Goal: Navigation & Orientation: Find specific page/section

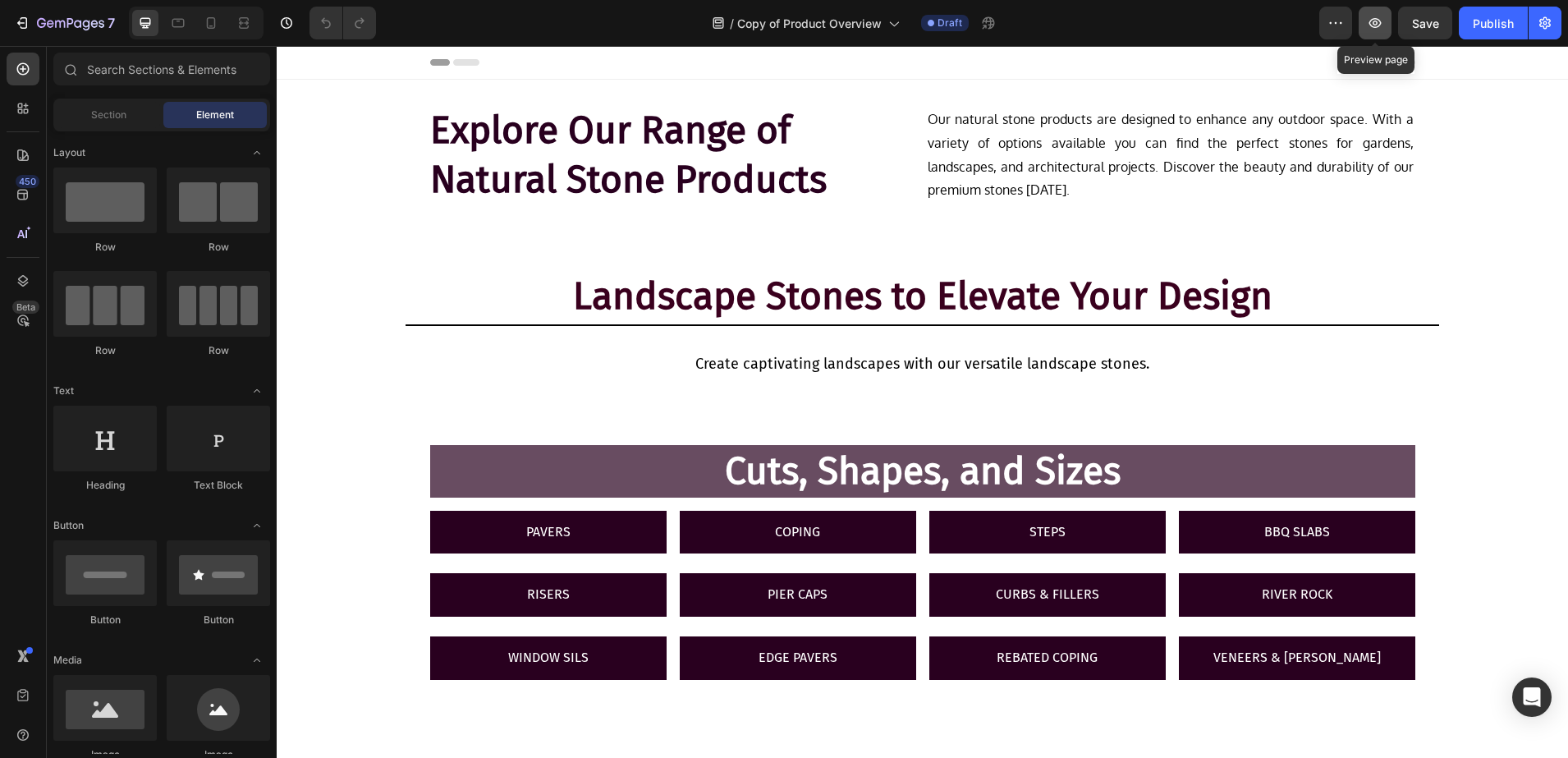
click at [1381, 30] on icon "button" at bounding box center [1375, 23] width 16 height 16
click at [1428, 21] on span "Save" at bounding box center [1425, 23] width 27 height 14
click at [1385, 21] on button "button" at bounding box center [1375, 23] width 33 height 33
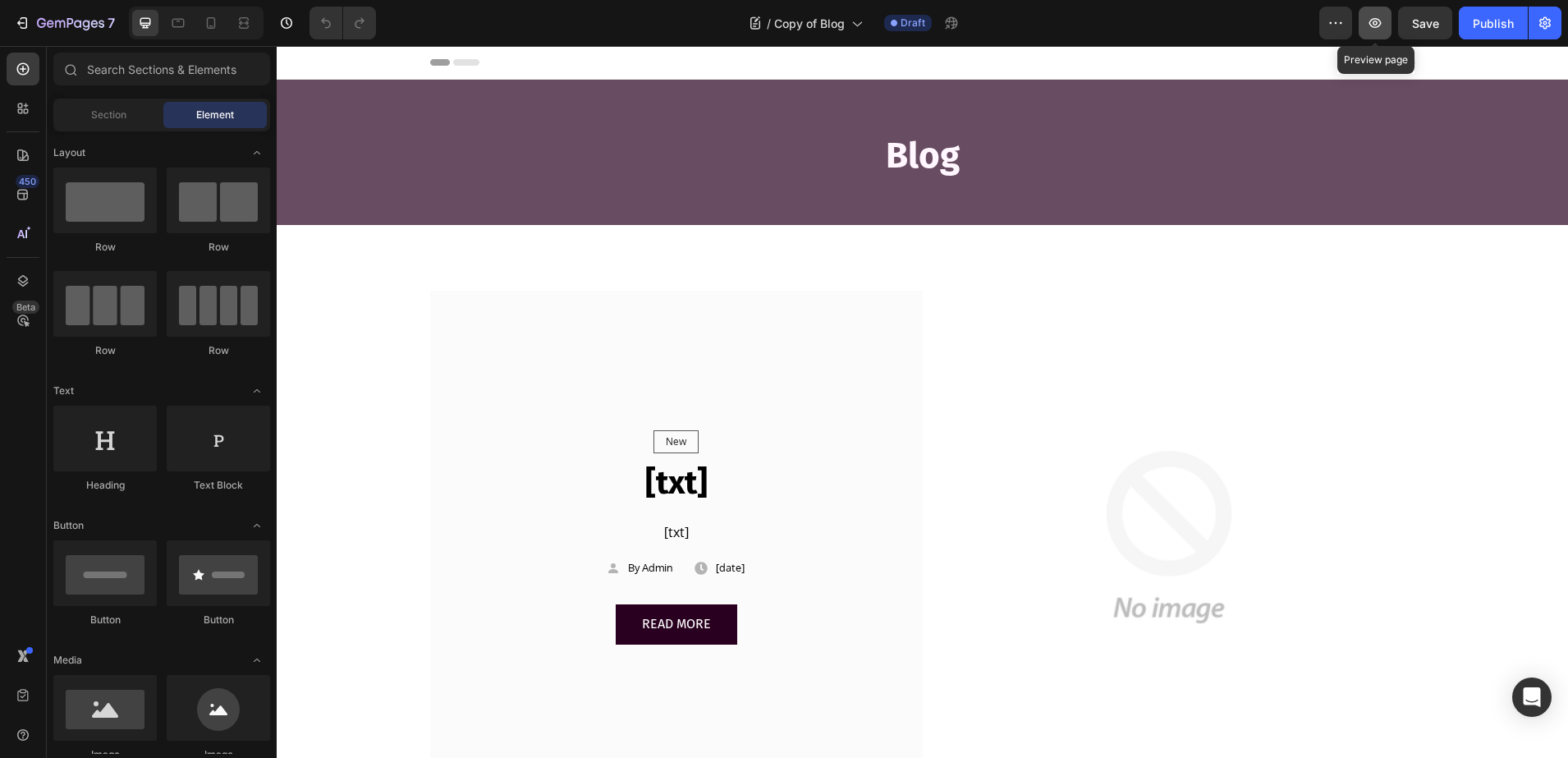
click at [1375, 21] on icon "button" at bounding box center [1375, 23] width 13 height 10
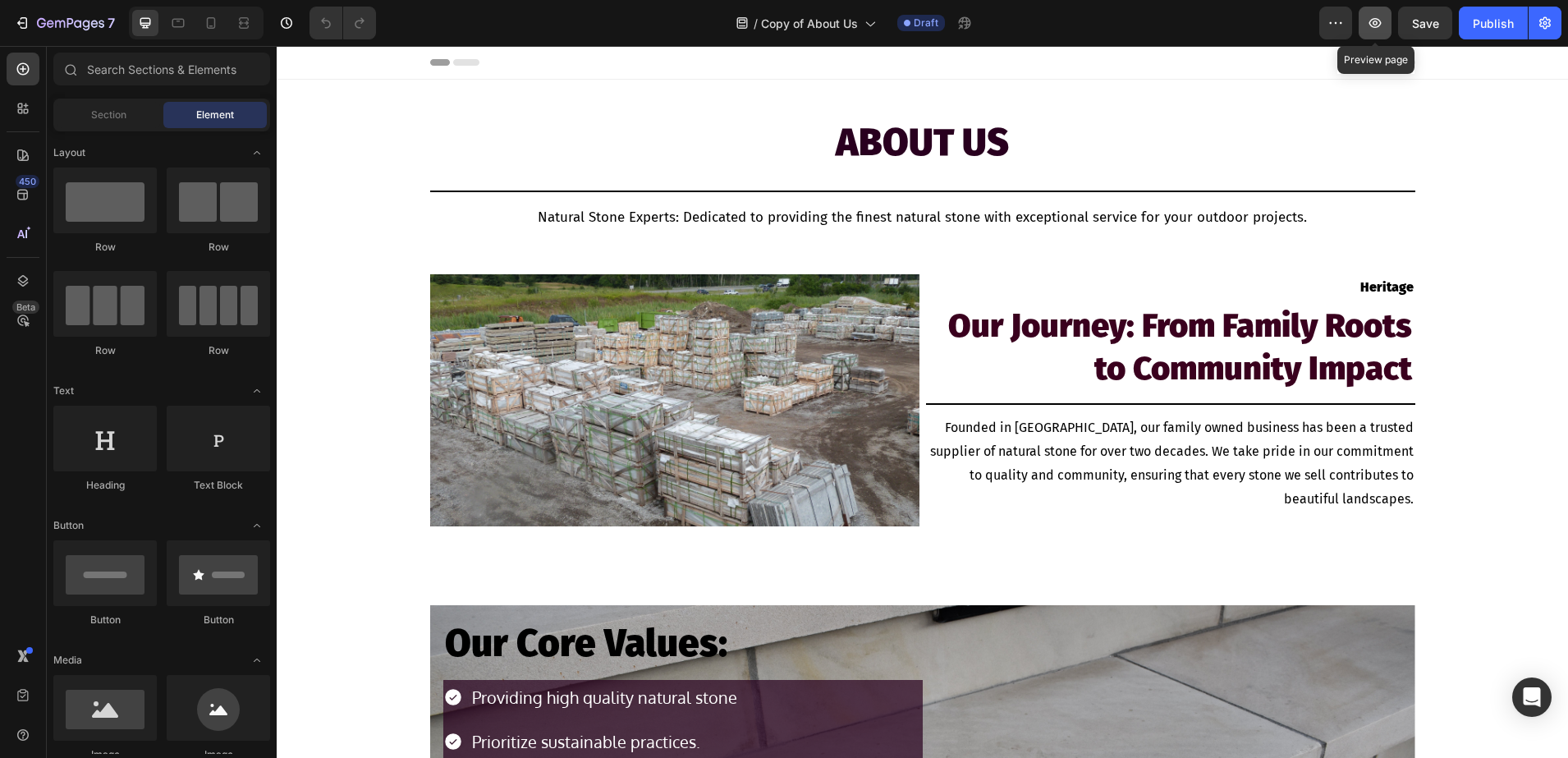
click at [1368, 22] on icon "button" at bounding box center [1375, 23] width 16 height 16
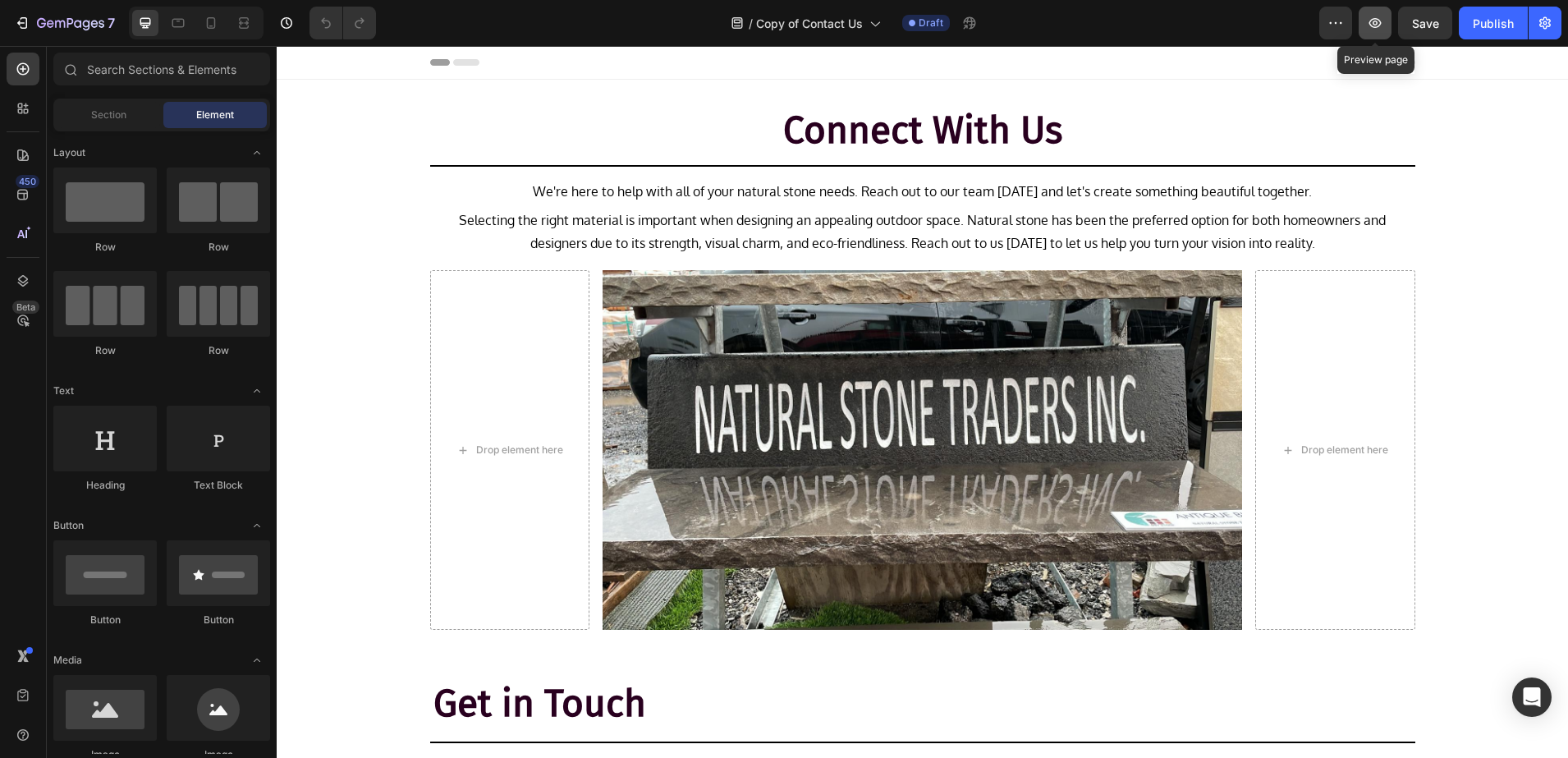
click at [1385, 25] on button "button" at bounding box center [1375, 23] width 33 height 33
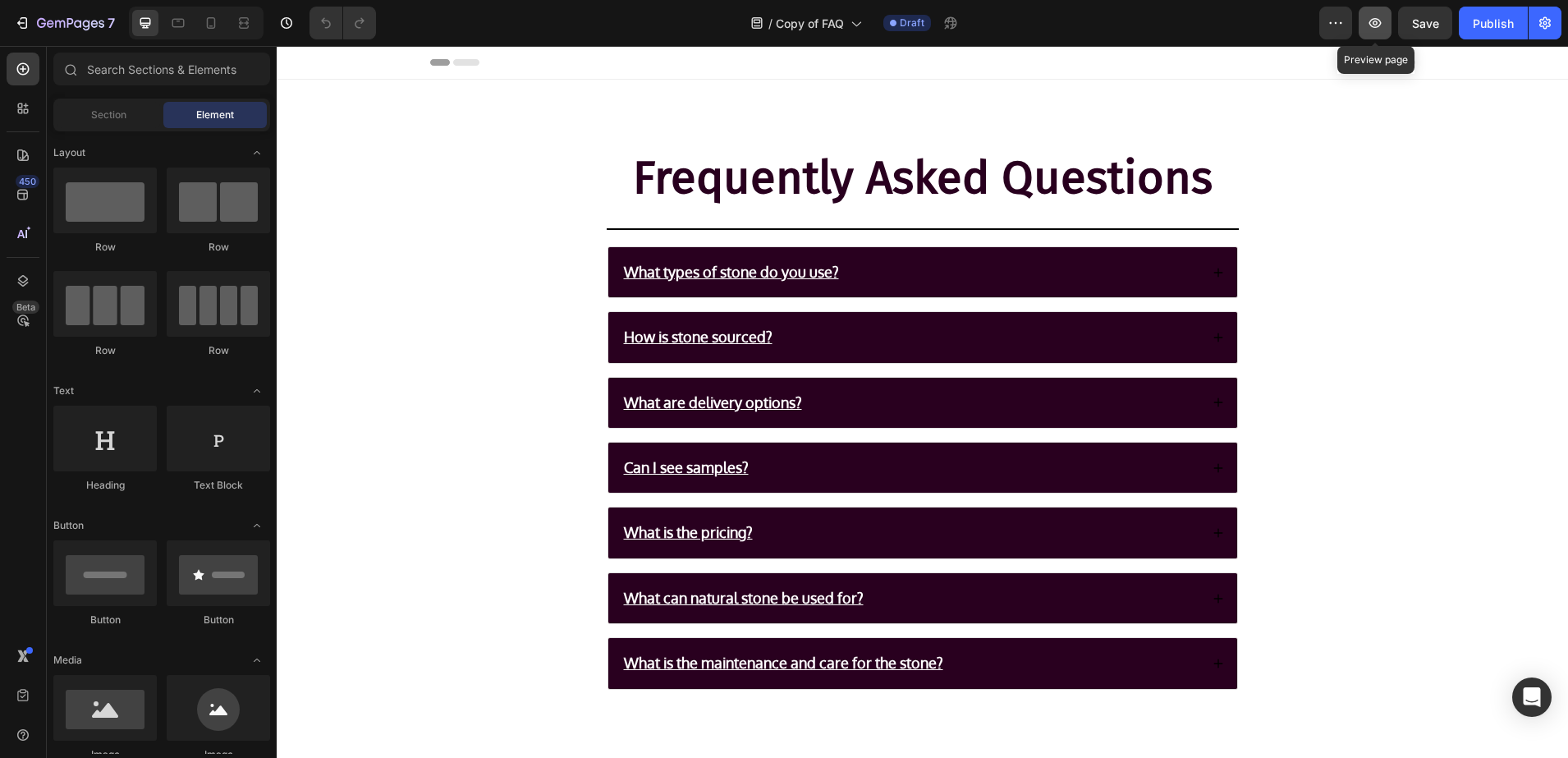
click at [1369, 30] on icon "button" at bounding box center [1375, 23] width 16 height 16
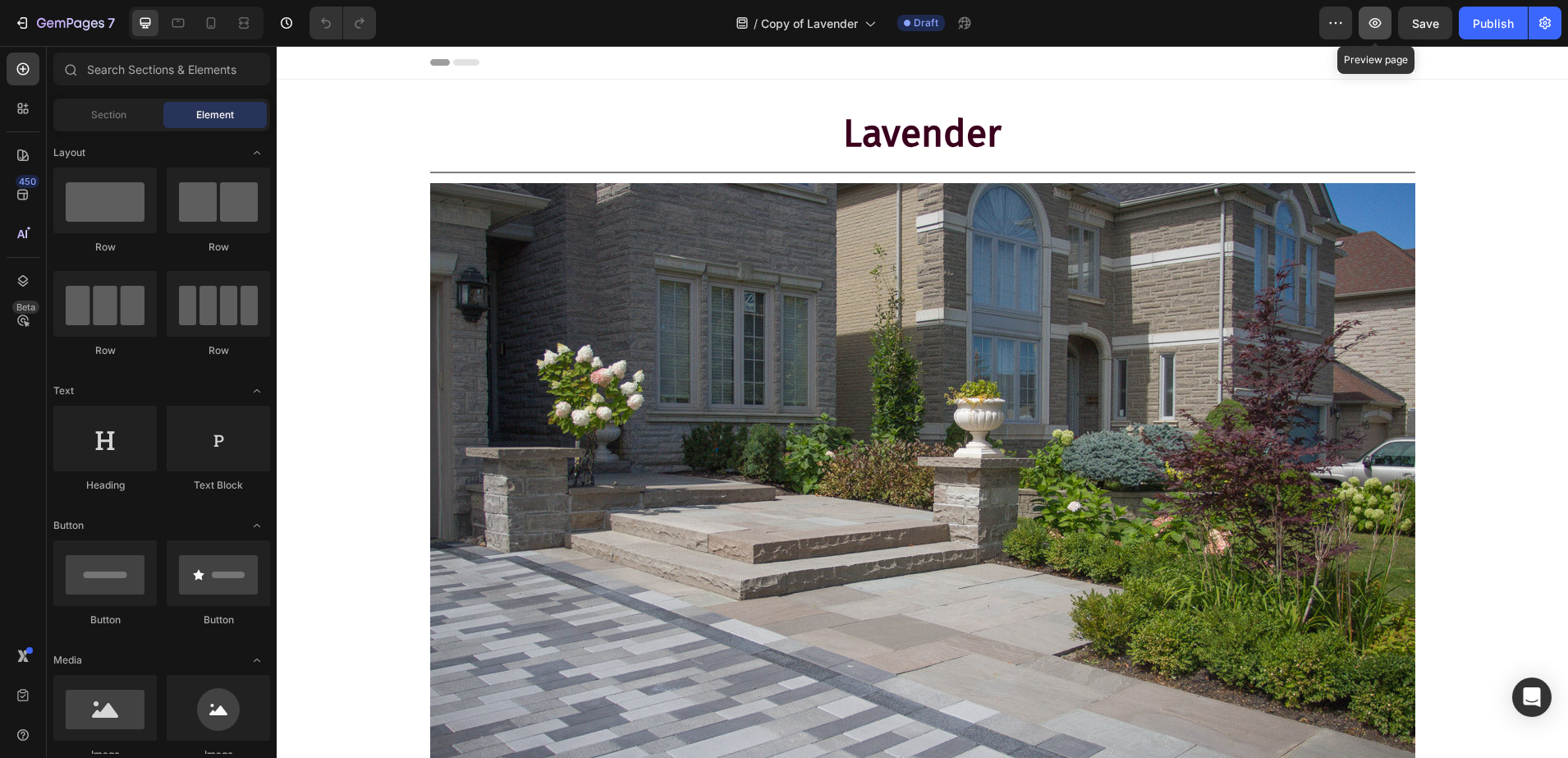
click at [1380, 12] on button "button" at bounding box center [1375, 23] width 33 height 33
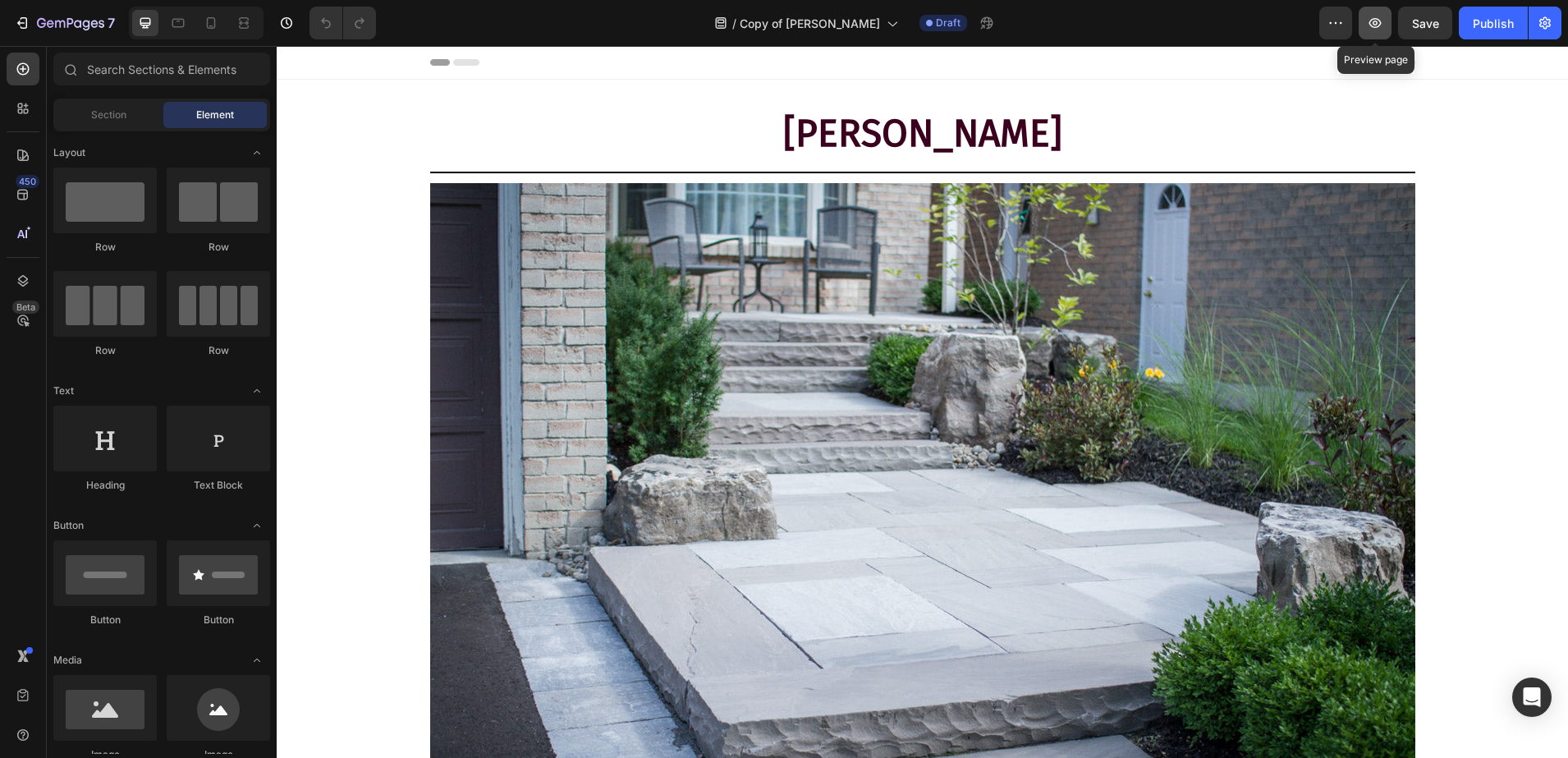
click at [1379, 33] on button "button" at bounding box center [1375, 23] width 33 height 33
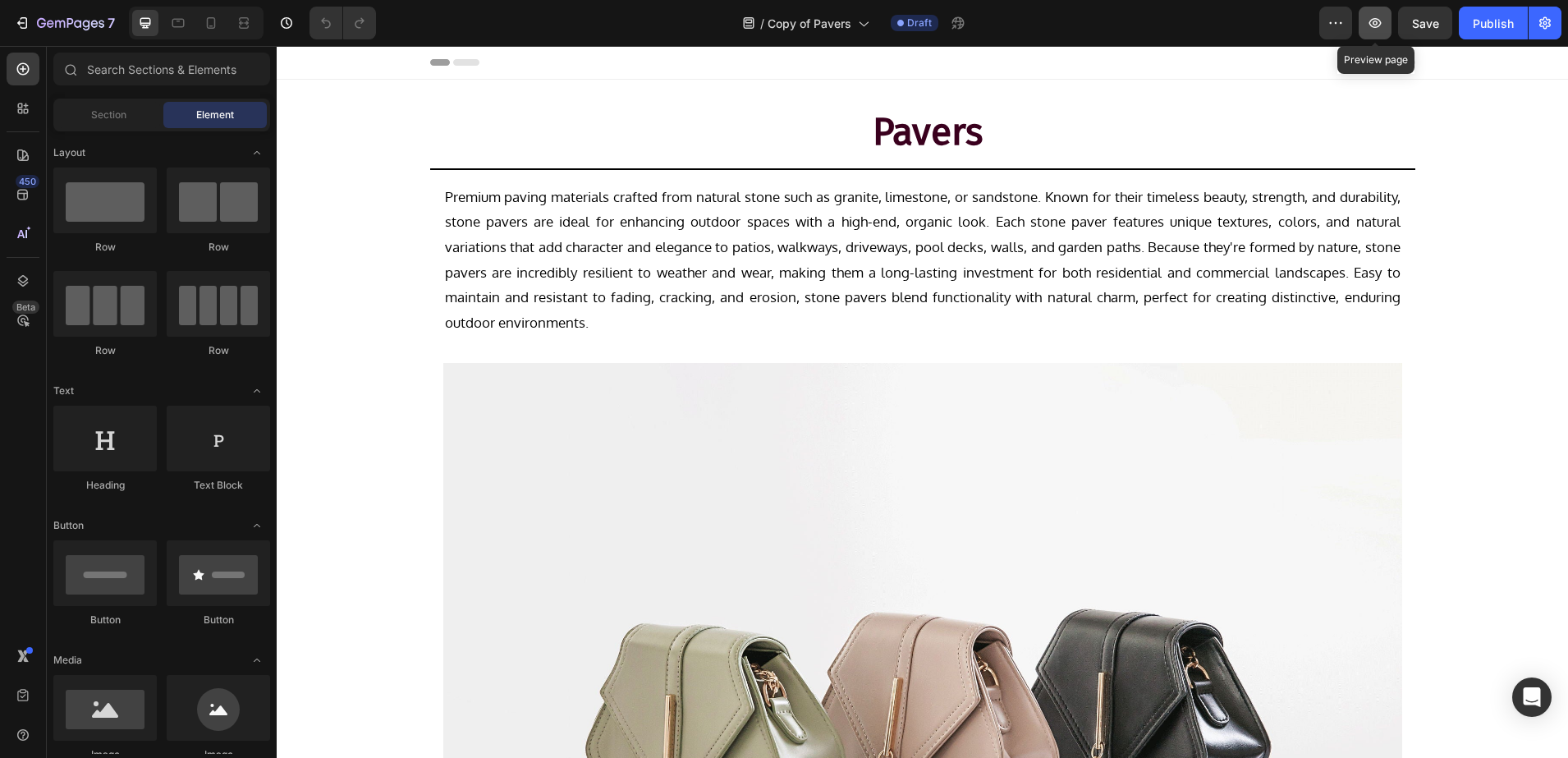
click at [1375, 30] on icon "button" at bounding box center [1375, 23] width 16 height 16
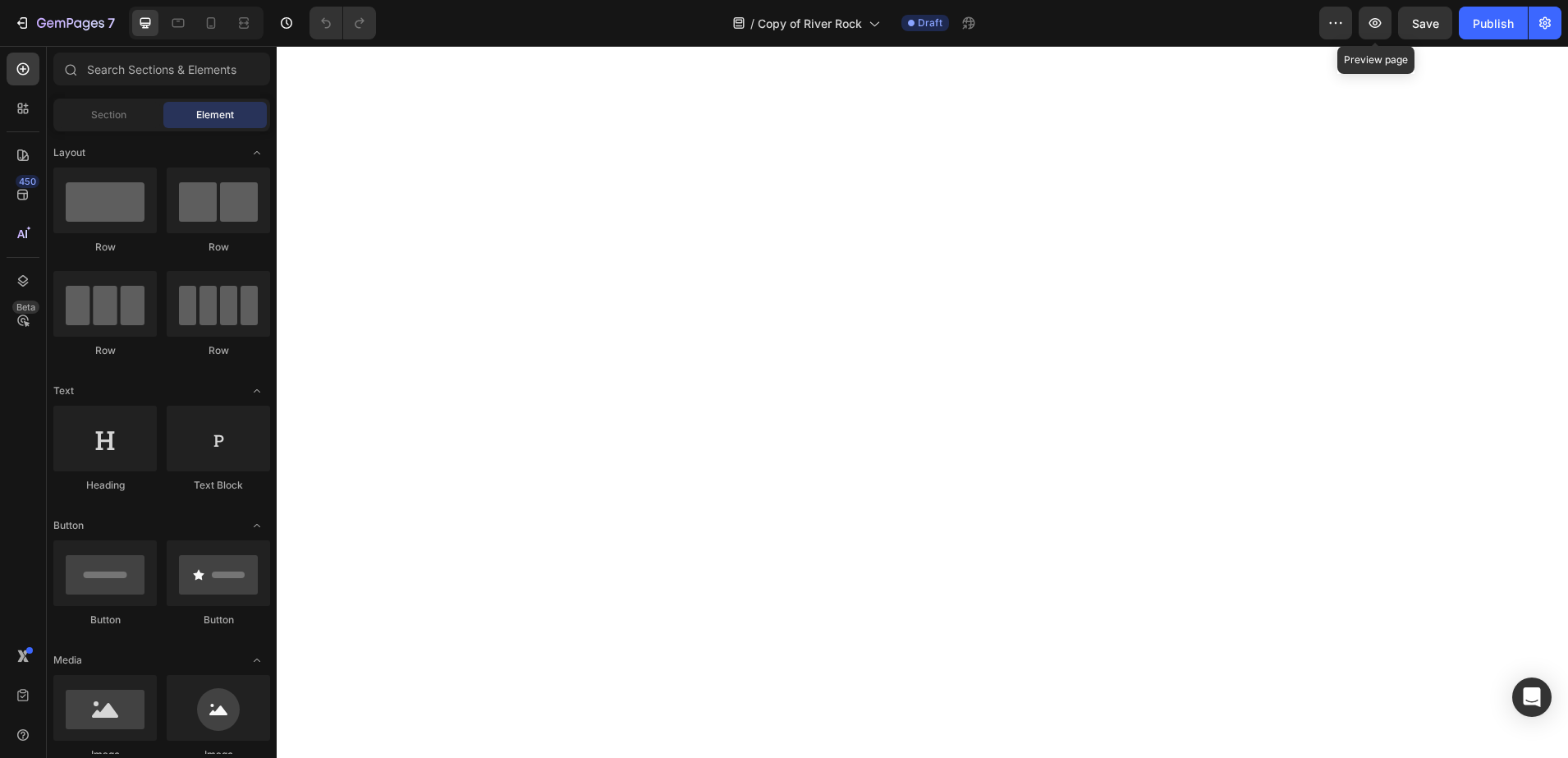
click at [1374, 27] on icon "button" at bounding box center [1375, 23] width 13 height 10
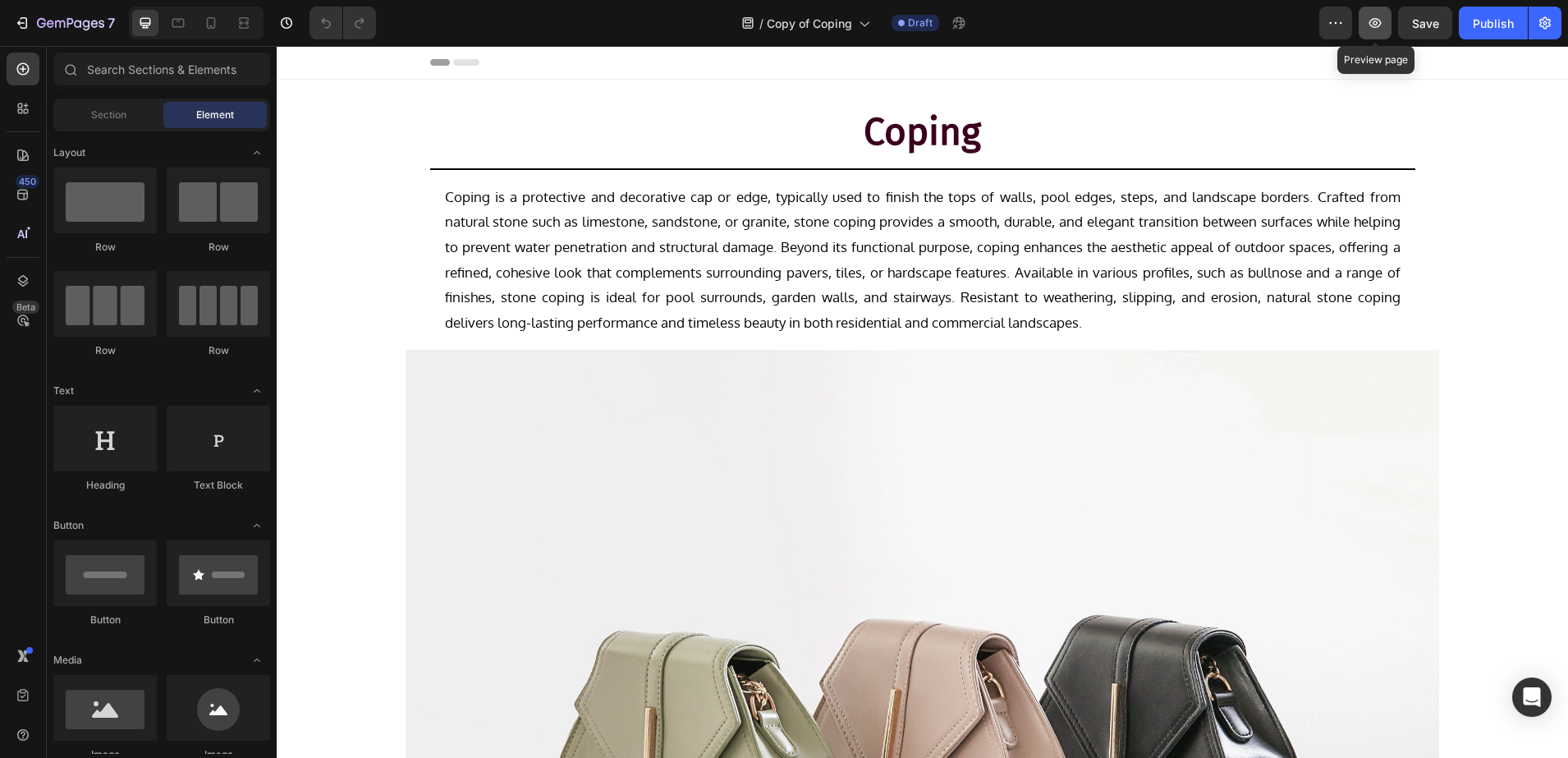
click at [1379, 25] on icon "button" at bounding box center [1375, 23] width 13 height 10
